Goal: Navigation & Orientation: Find specific page/section

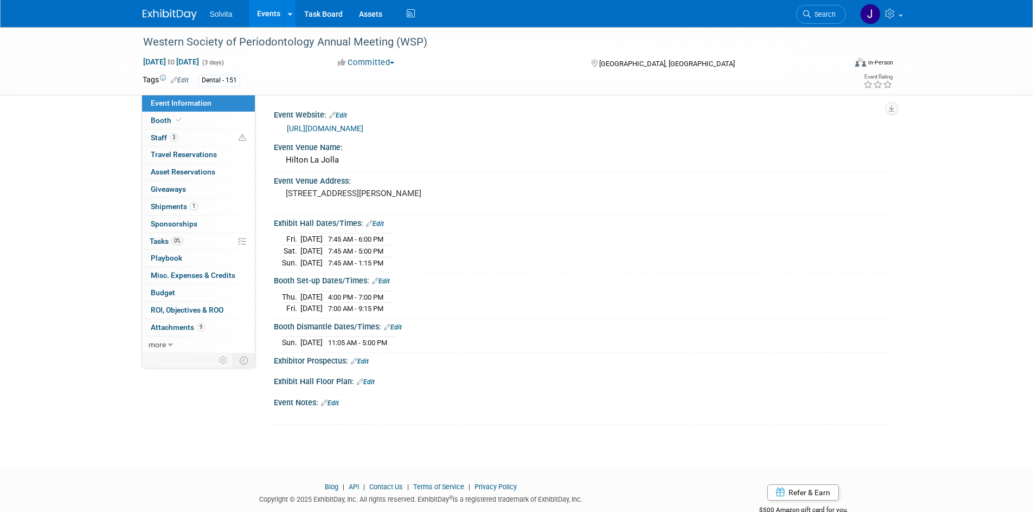
click at [170, 17] on img at bounding box center [170, 14] width 54 height 11
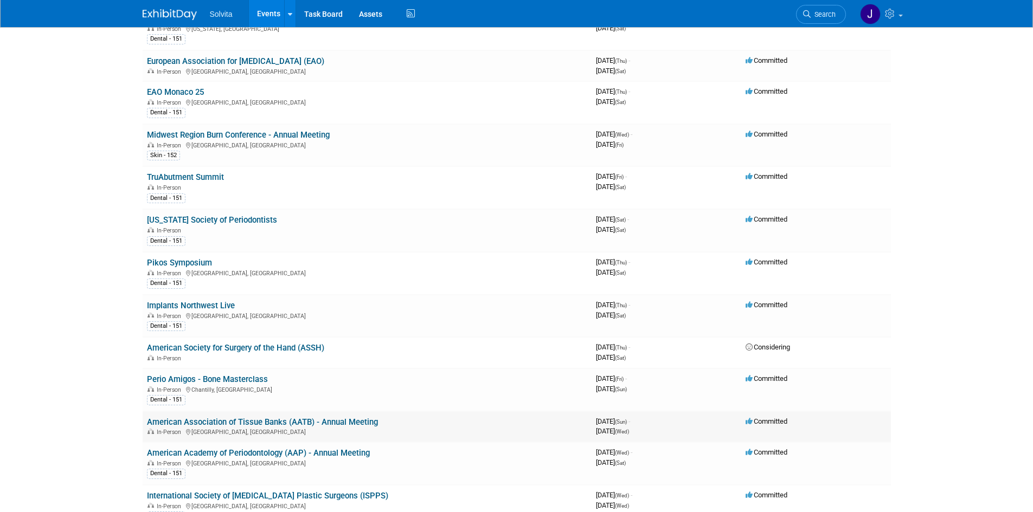
scroll to position [434, 0]
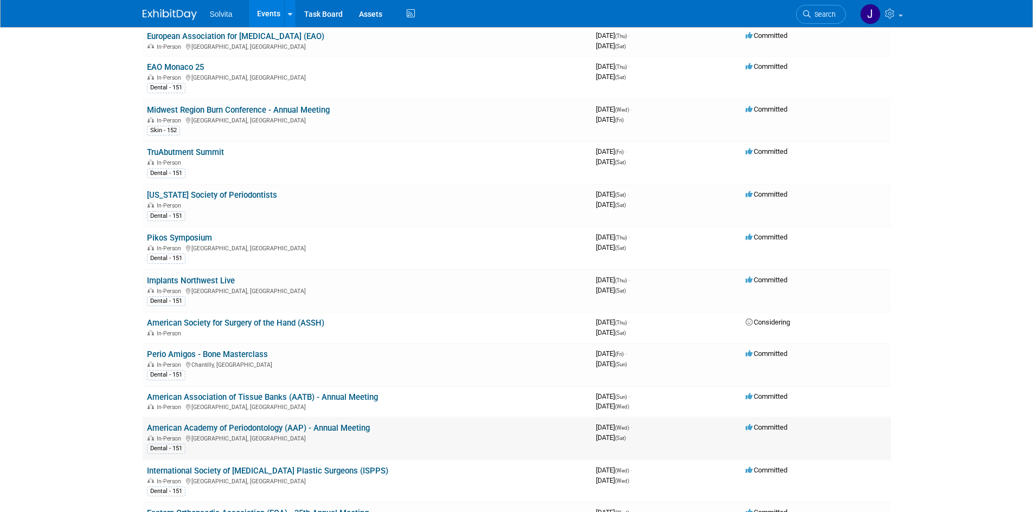
click at [228, 427] on link "American Academy of Periodontology (AAP) - Annual Meeting" at bounding box center [258, 428] width 223 height 10
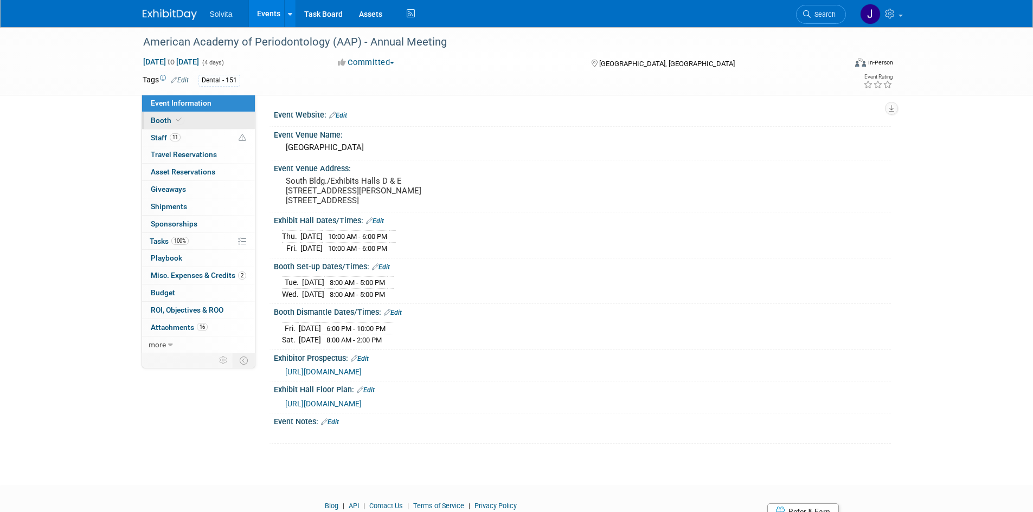
click at [158, 121] on span "Booth" at bounding box center [167, 120] width 33 height 9
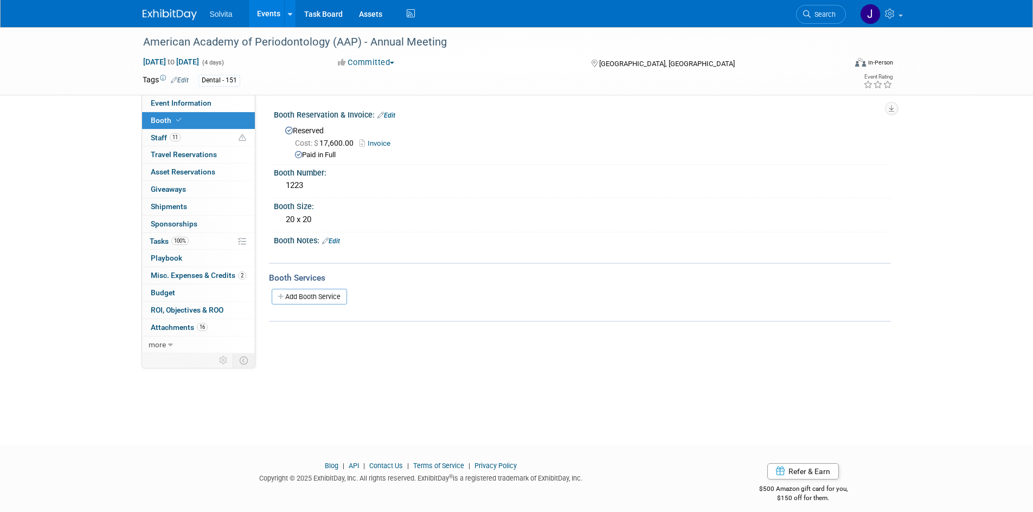
click at [159, 10] on img at bounding box center [170, 14] width 54 height 11
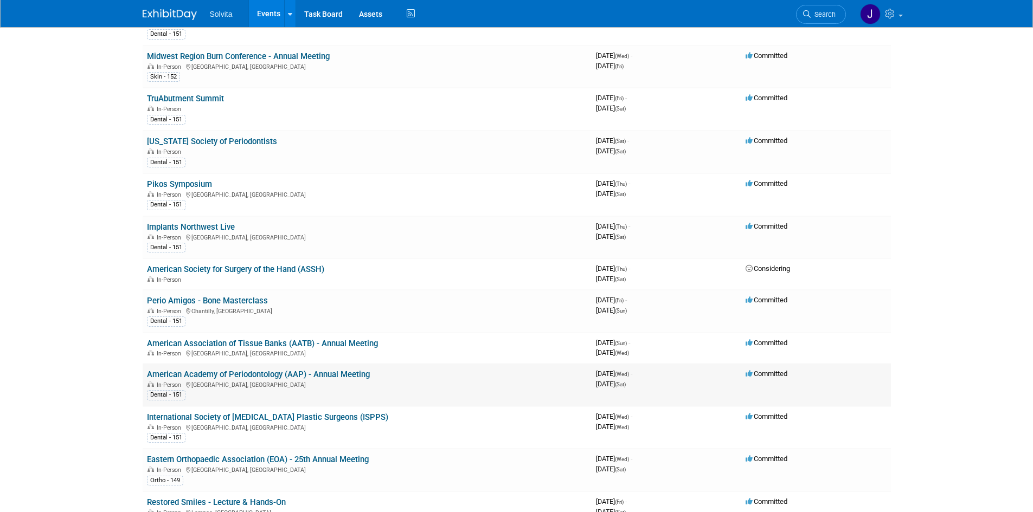
scroll to position [488, 0]
click at [238, 417] on link "International Society of [MEDICAL_DATA] Plastic Surgeons (ISPPS)" at bounding box center [267, 417] width 241 height 10
